Goal: Task Accomplishment & Management: Use online tool/utility

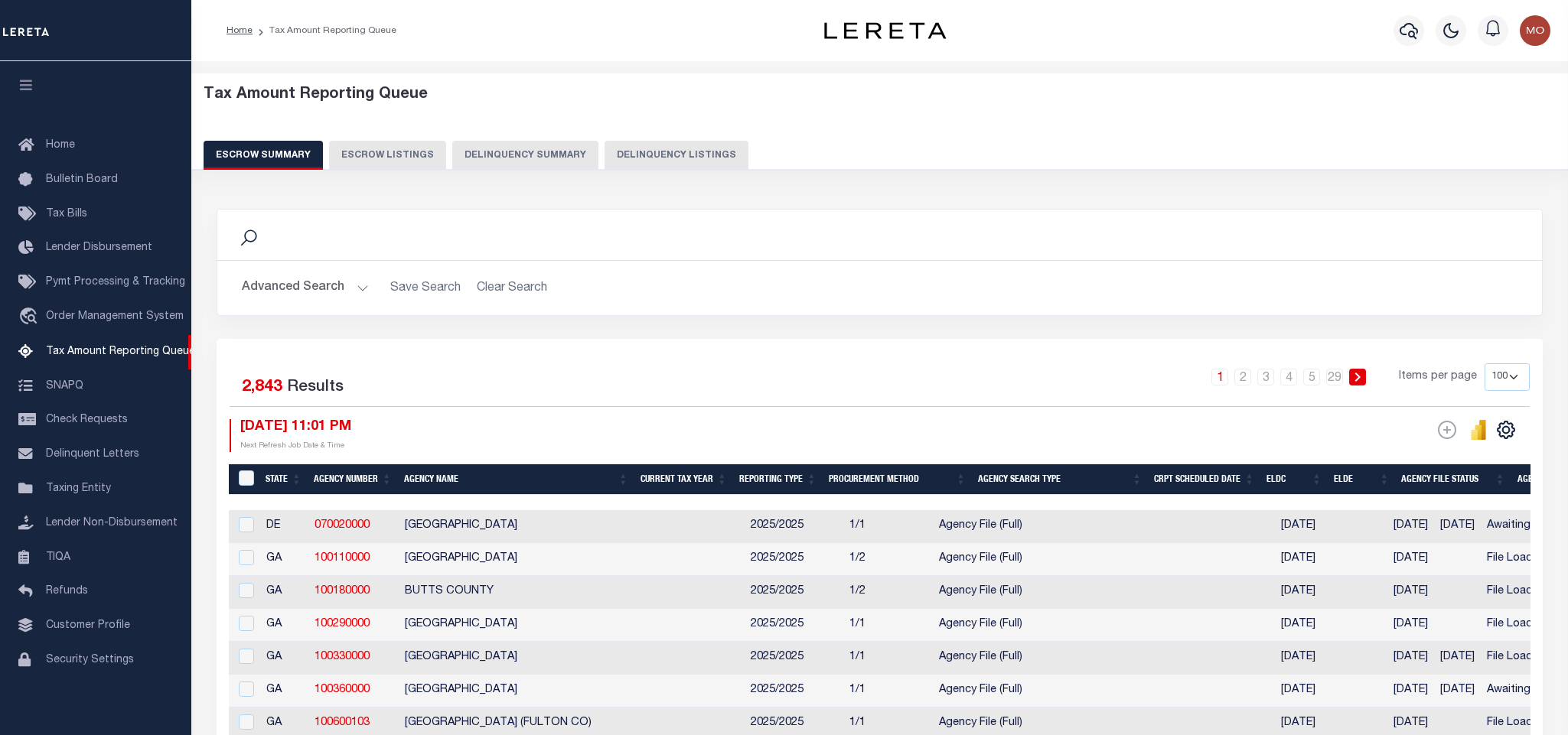
select select "100"
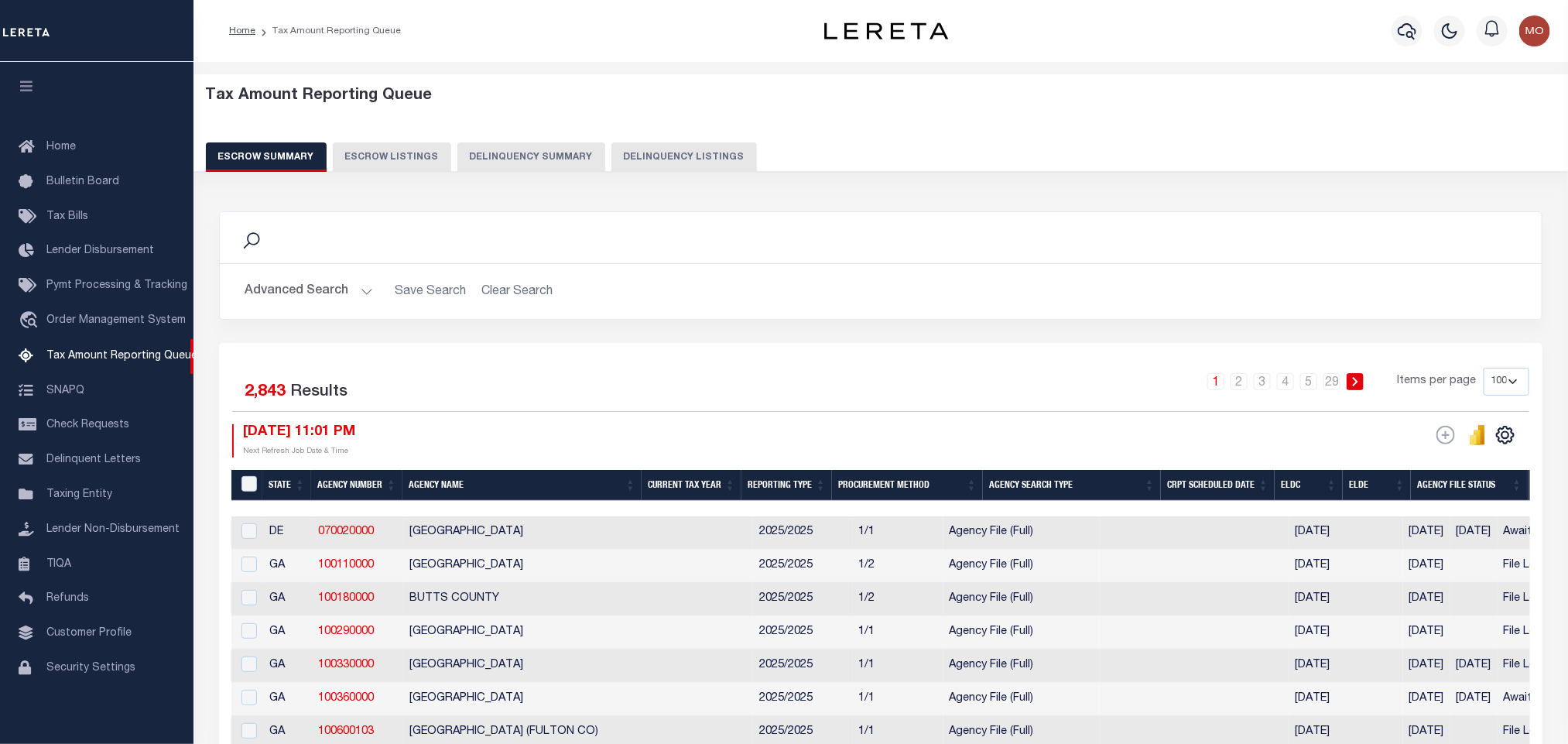
click at [622, 146] on button "Delinquency Listings" at bounding box center [684, 157] width 146 height 29
select select "FL"
select select "100"
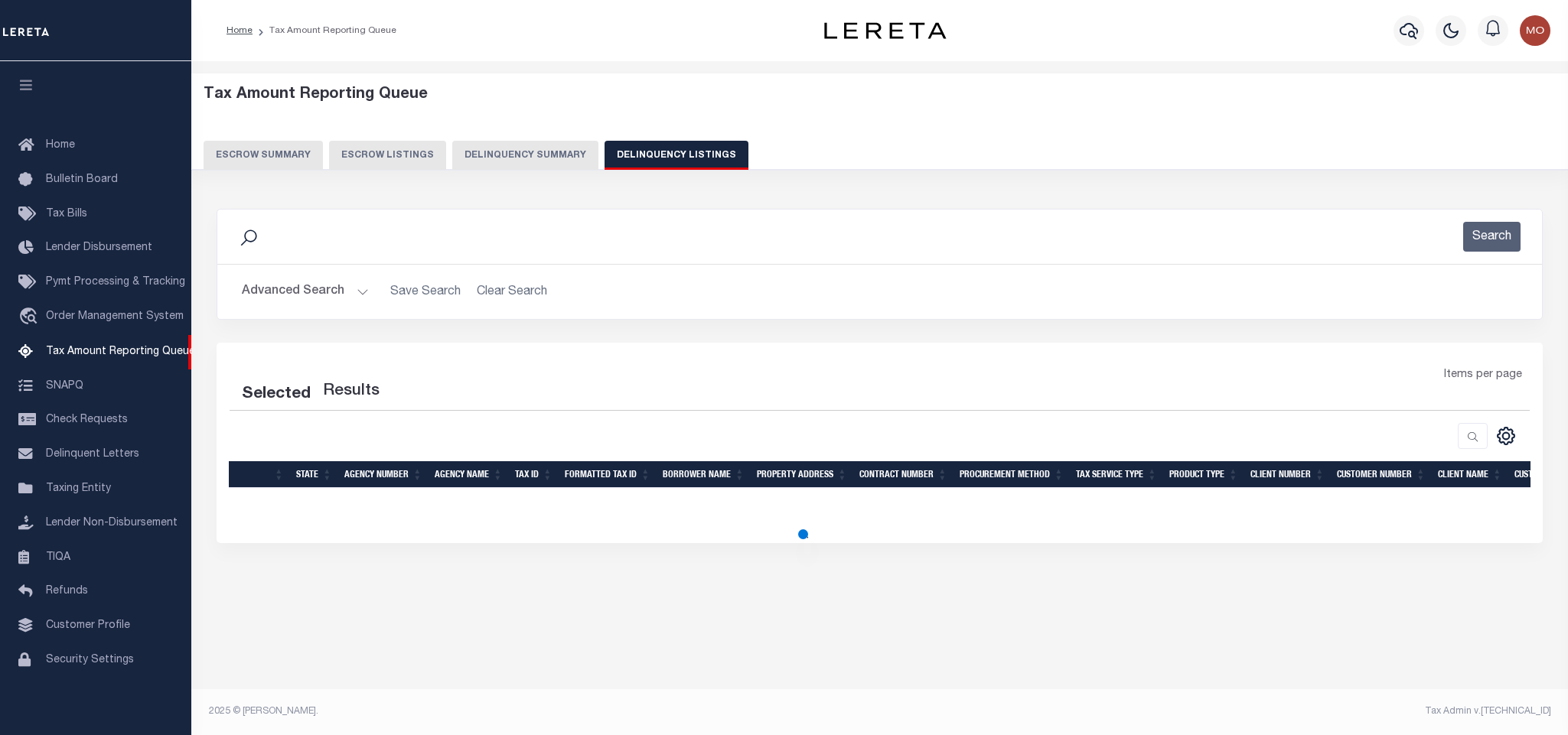
click at [362, 293] on button "Advanced Search" at bounding box center [305, 292] width 127 height 30
select select "100"
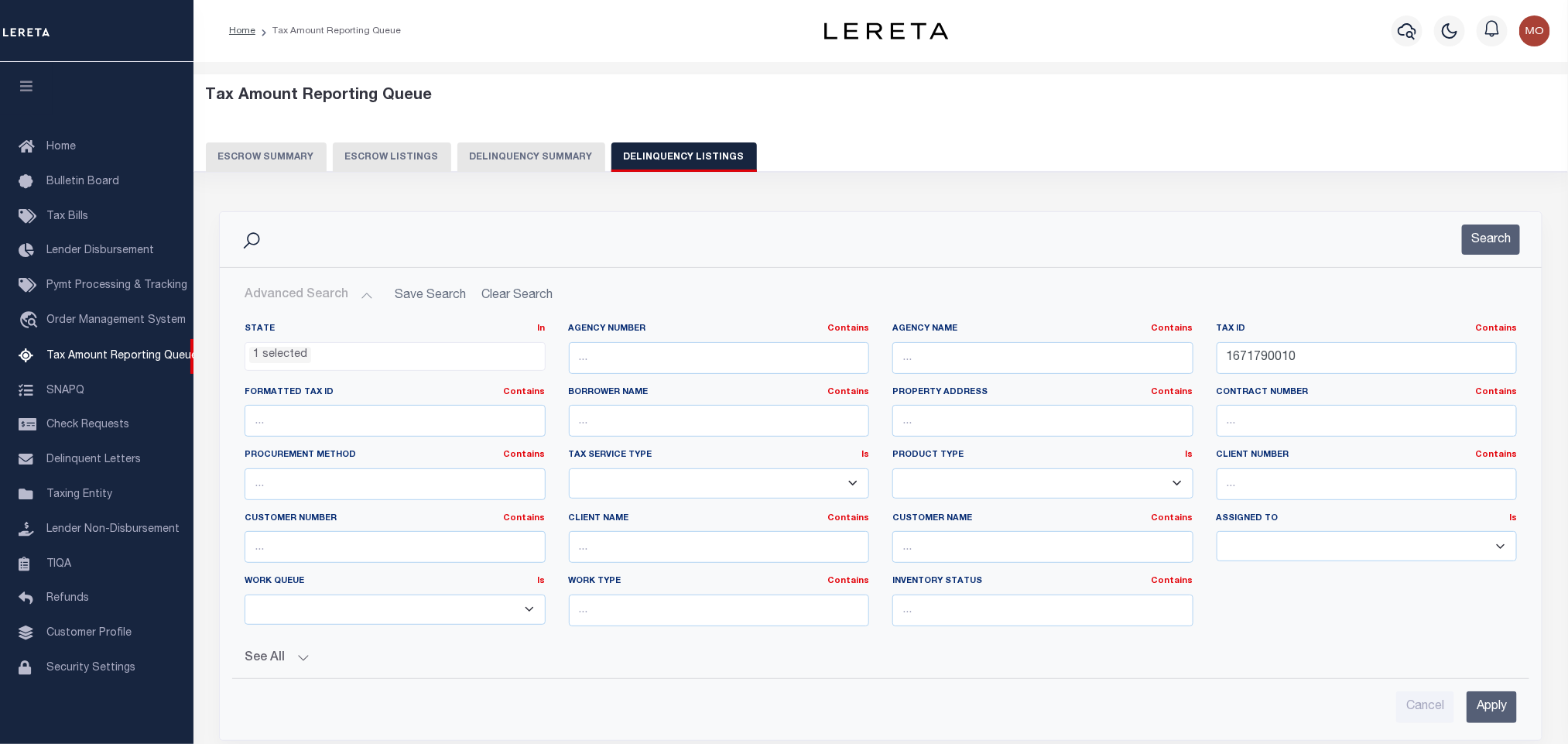
click at [283, 354] on li "1 selected" at bounding box center [280, 355] width 62 height 17
drag, startPoint x: 1378, startPoint y: 365, endPoint x: 970, endPoint y: 370, distance: 408.0
click at [973, 370] on div "State In In AK AL AR AZ CA CO CT DC DE FL GA GU HI IA ID IL IN KS [GEOGRAPHIC_D…" at bounding box center [880, 481] width 1295 height 316
paste input "53402600080"
type input "534026000800"
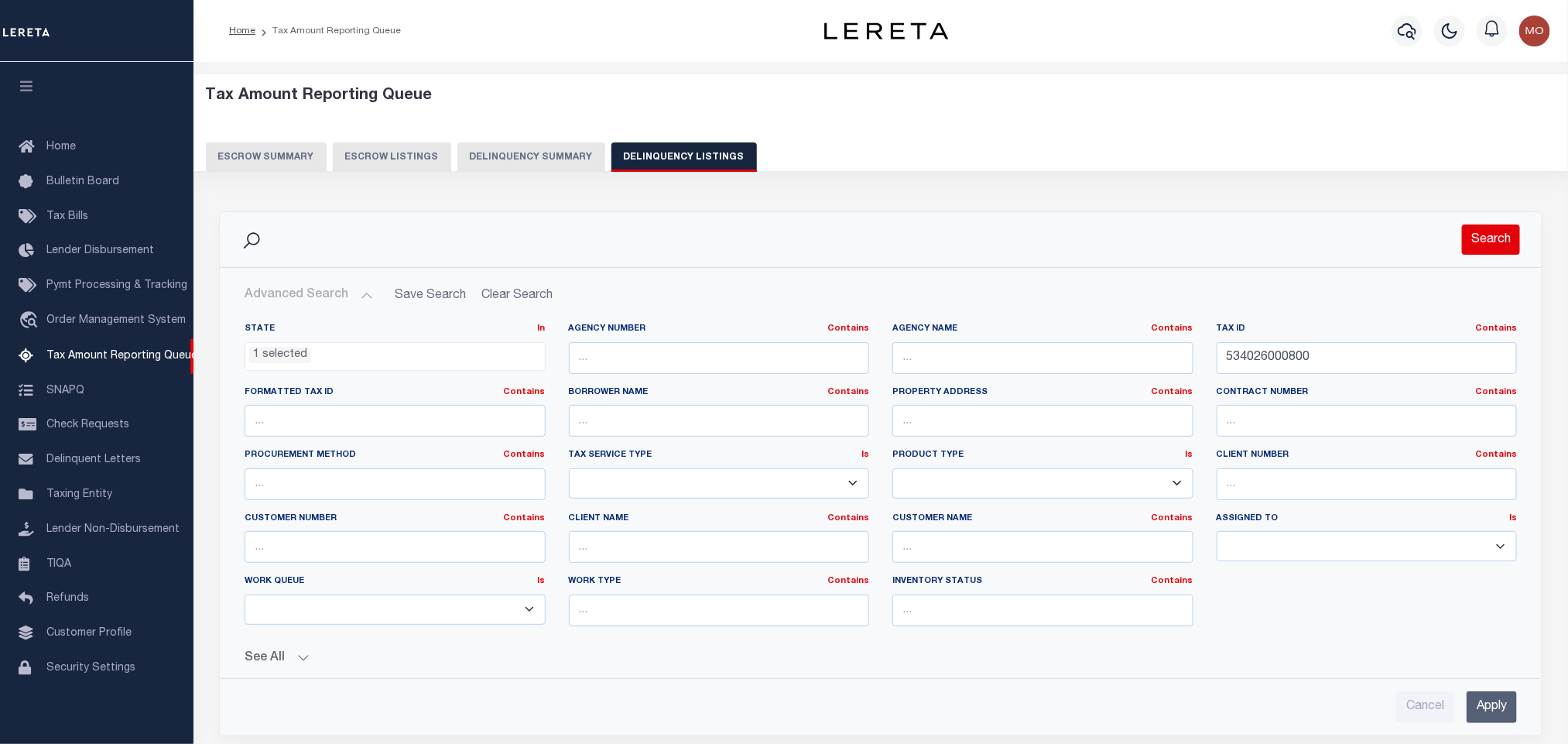
click at [1492, 237] on button "Search" at bounding box center [1491, 240] width 58 height 30
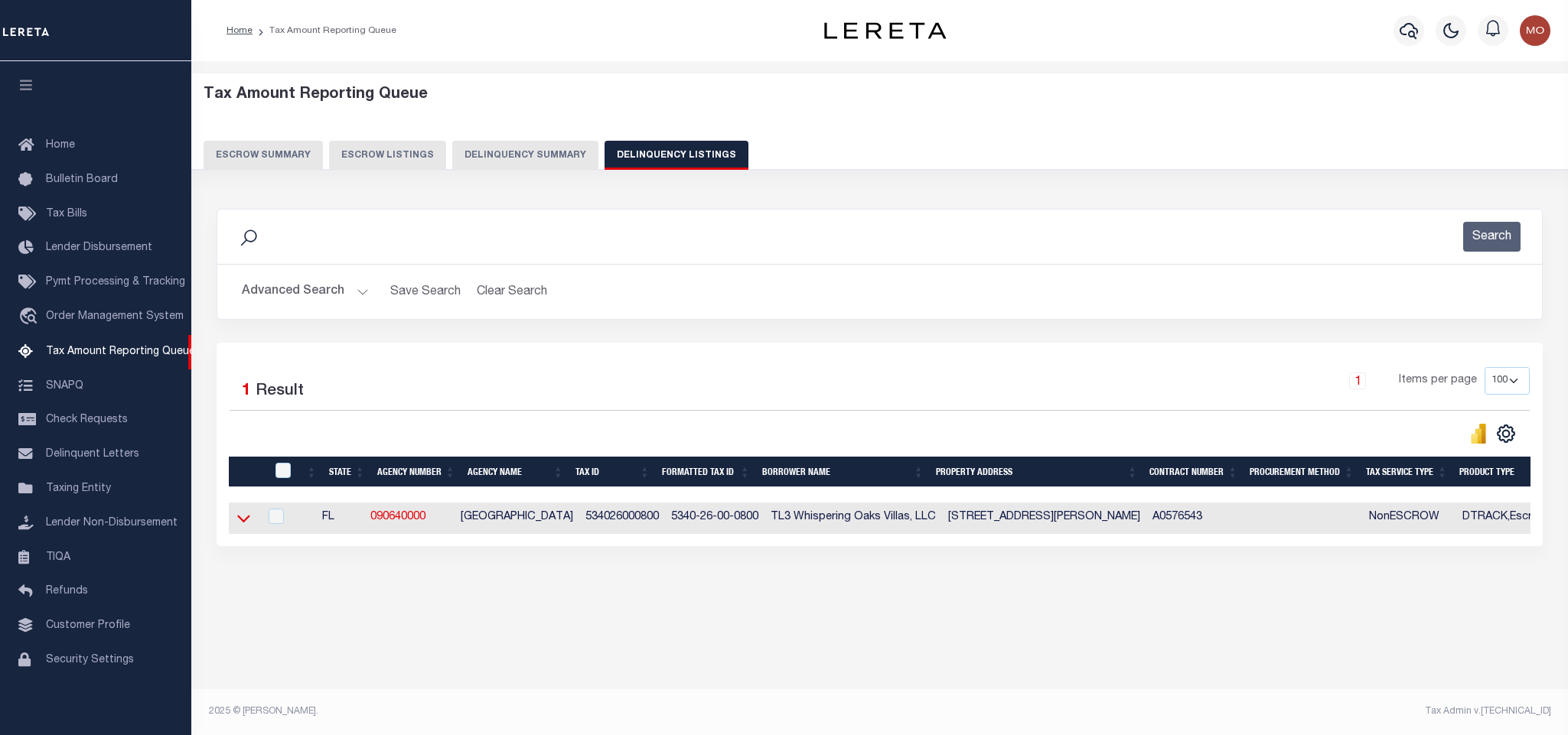
click at [241, 526] on icon at bounding box center [244, 518] width 13 height 16
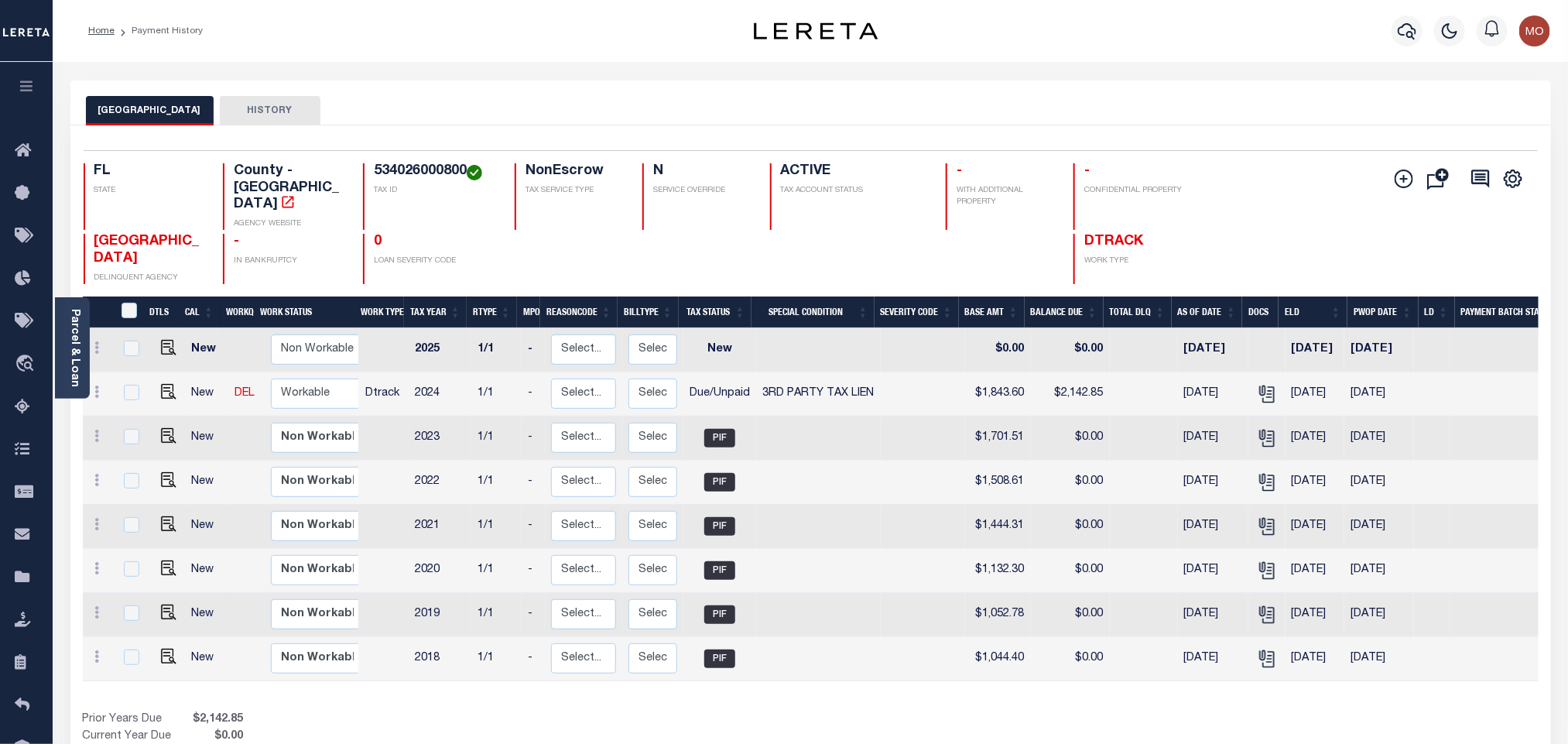
click at [376, 168] on h4 "534026000800" at bounding box center [435, 172] width 122 height 17
copy h4 "534026000800"
click at [169, 384] on img "" at bounding box center [169, 392] width 15 height 15
checkbox input "true"
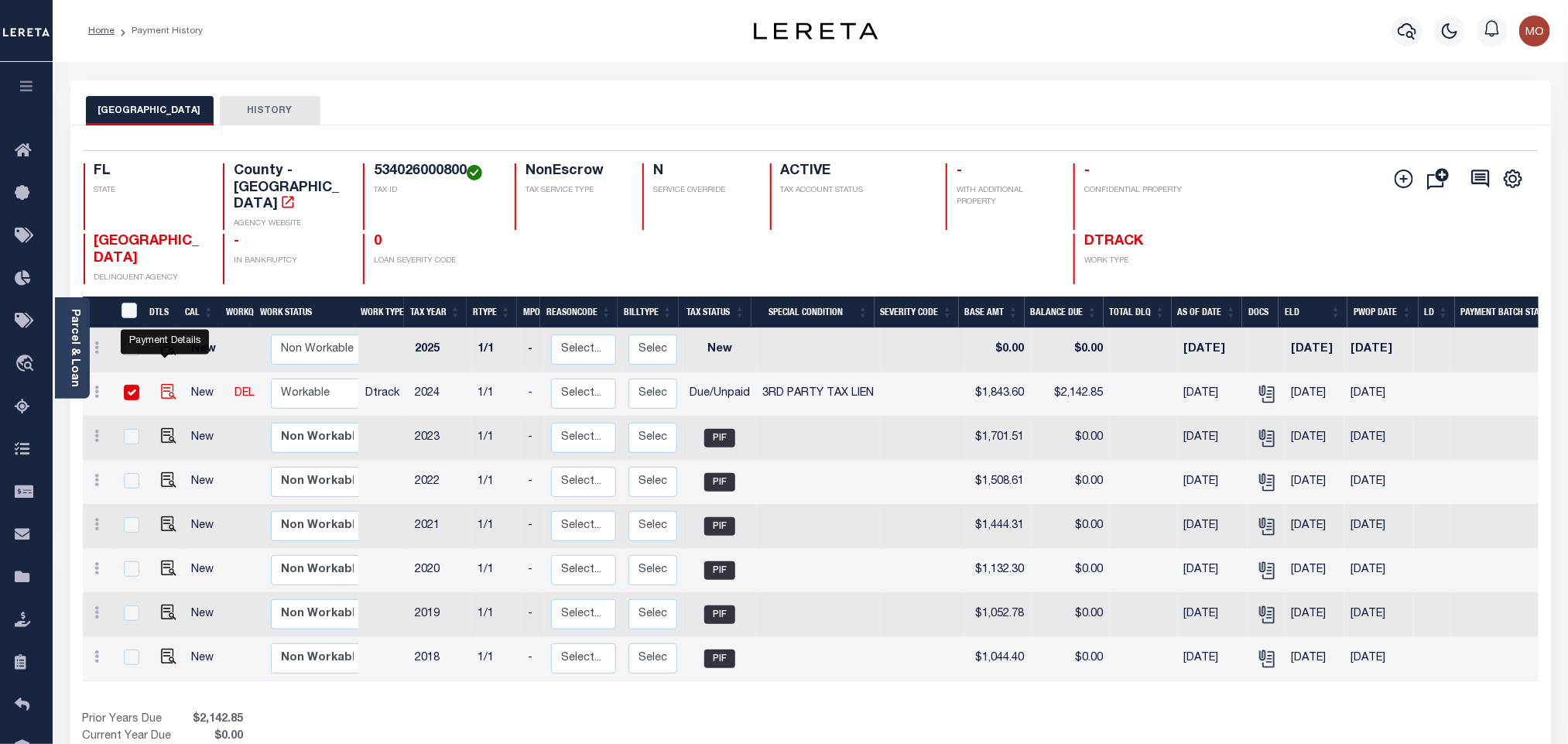
checkbox input "true"
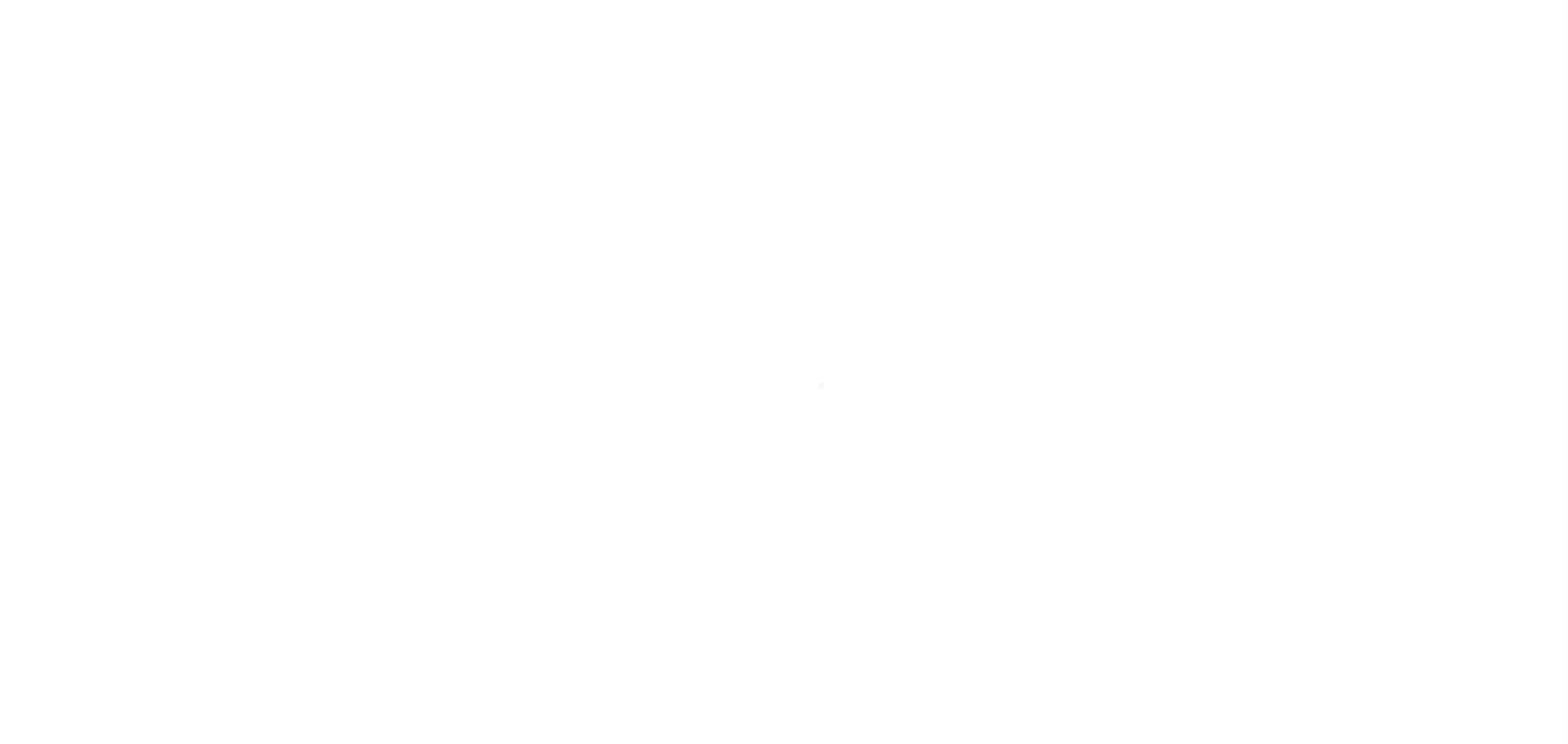
select select "DUE"
select select "20"
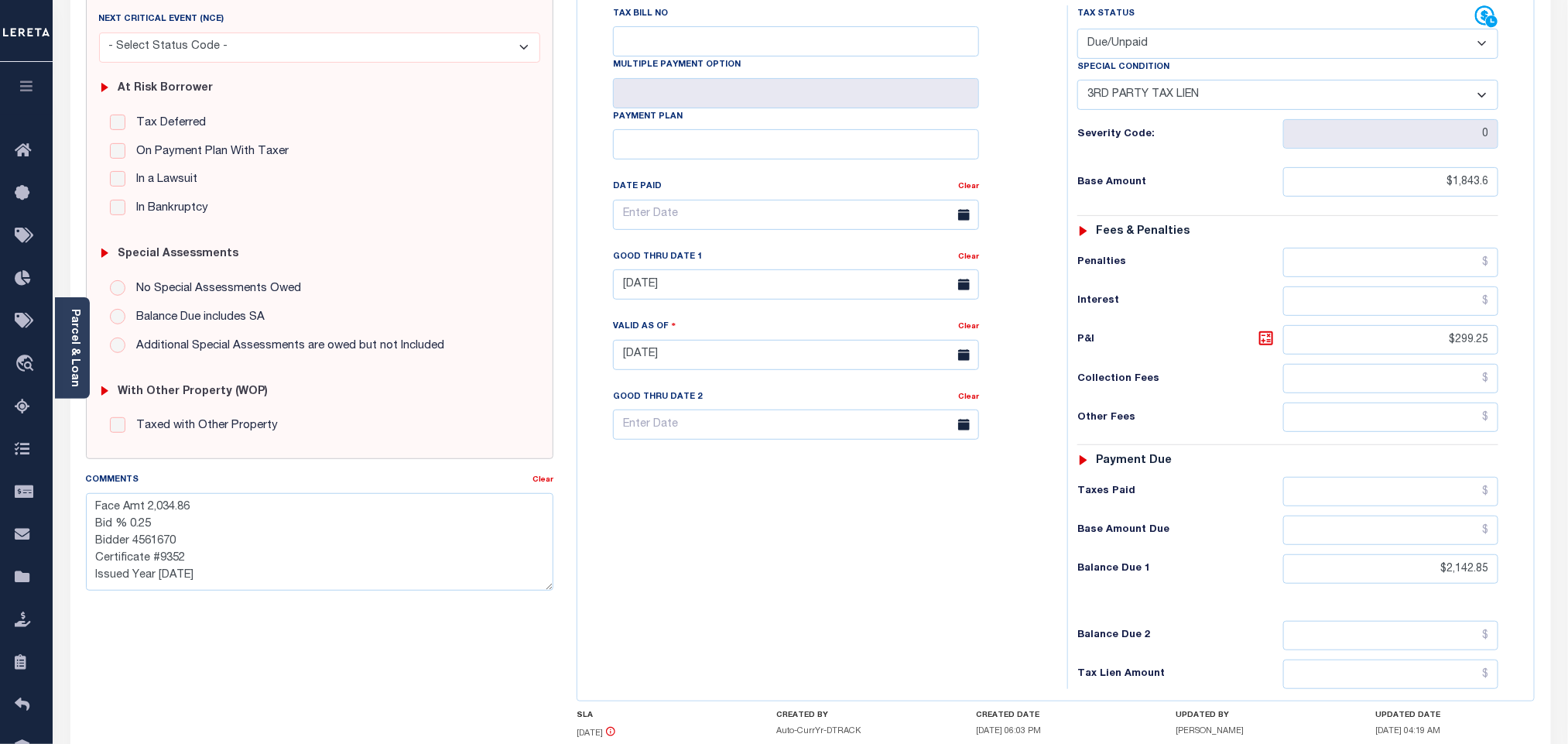
scroll to position [409, 0]
